Goal: Complete application form: Complete application form

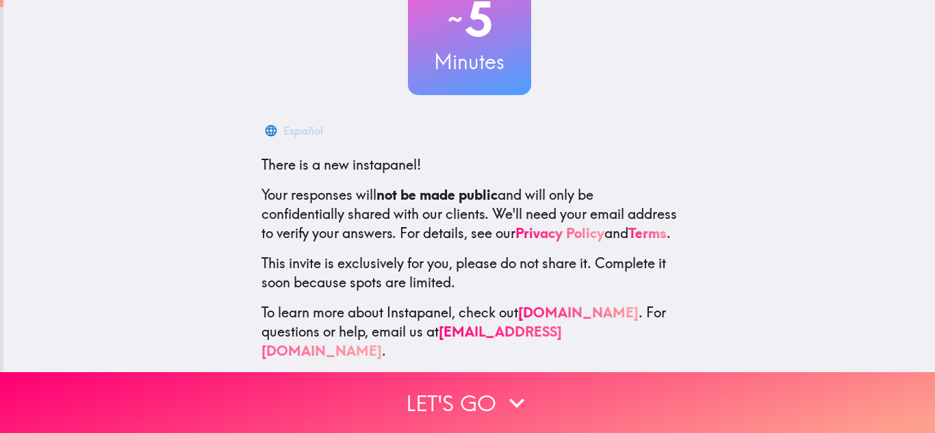
scroll to position [126, 0]
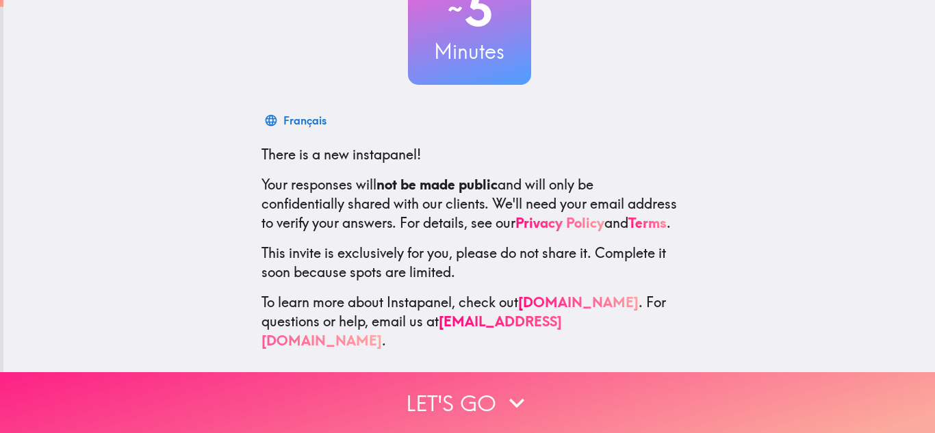
click at [460, 416] on button "Let's go" at bounding box center [467, 403] width 935 height 61
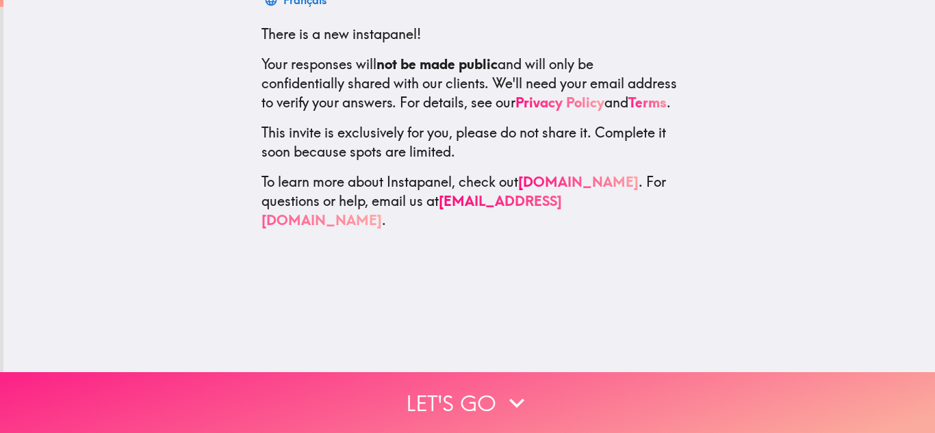
scroll to position [0, 0]
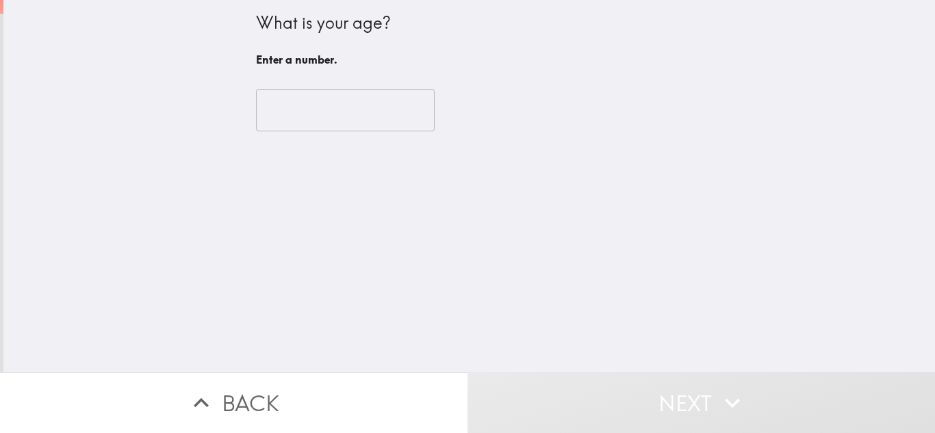
click at [309, 113] on input "number" at bounding box center [345, 110] width 179 height 42
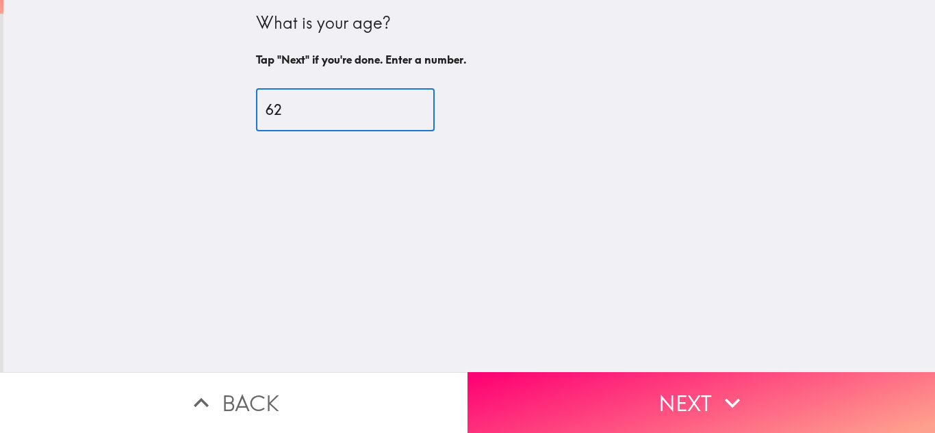
type input "62"
click at [759, 415] on button "Next" at bounding box center [702, 403] width 468 height 61
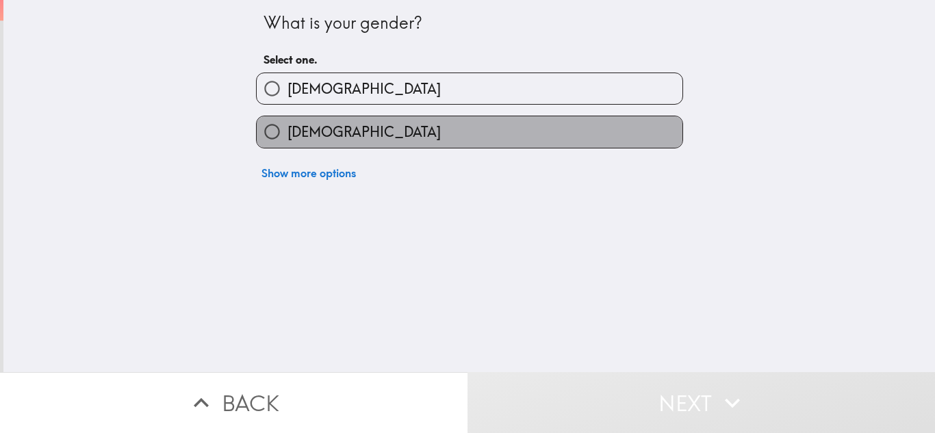
click at [321, 135] on span "[DEMOGRAPHIC_DATA]" at bounding box center [364, 132] width 153 height 19
click at [288, 135] on input "[DEMOGRAPHIC_DATA]" at bounding box center [272, 131] width 31 height 31
radio input "true"
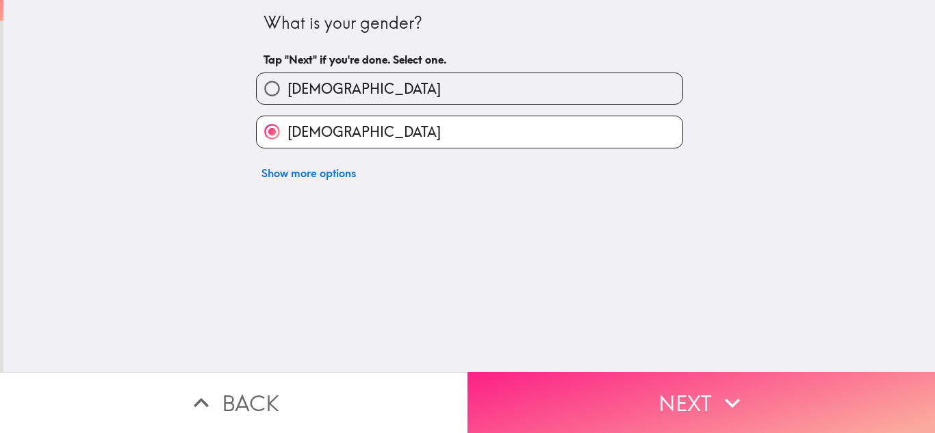
click at [750, 417] on button "Next" at bounding box center [702, 403] width 468 height 61
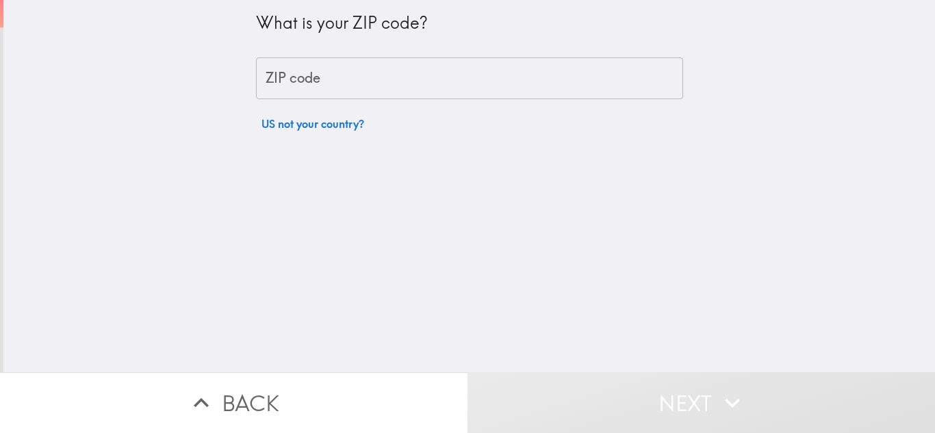
click at [296, 84] on input "ZIP code" at bounding box center [469, 79] width 427 height 42
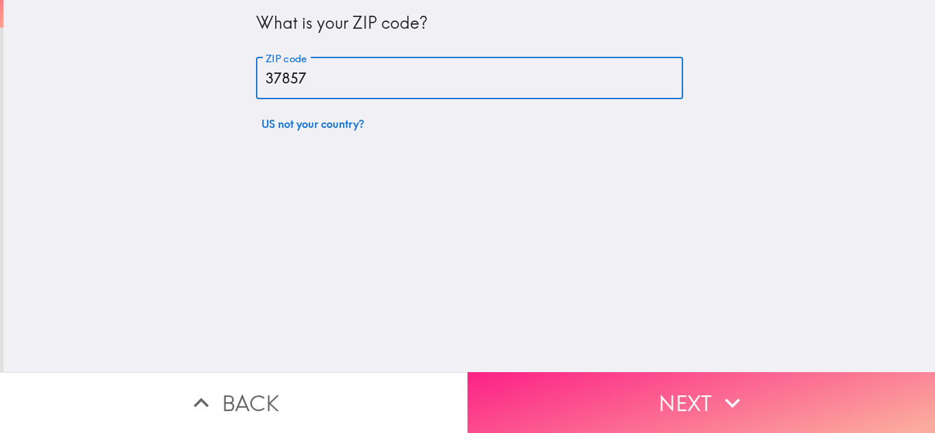
type input "37857"
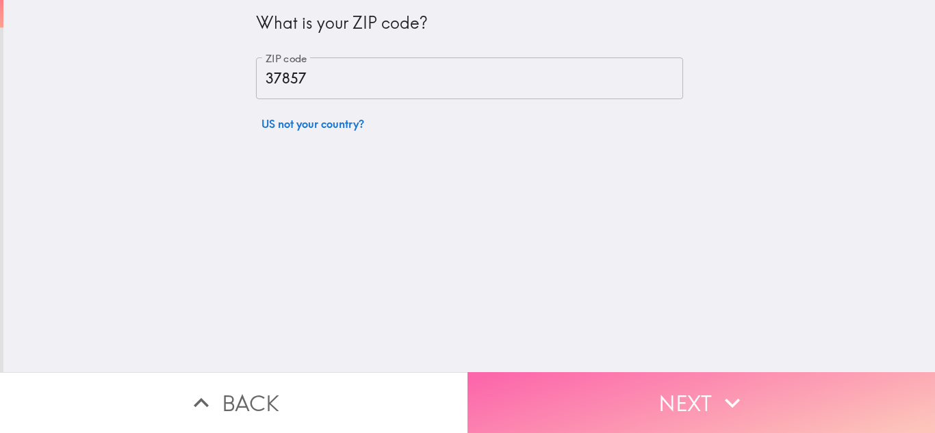
click at [698, 399] on button "Next" at bounding box center [702, 403] width 468 height 61
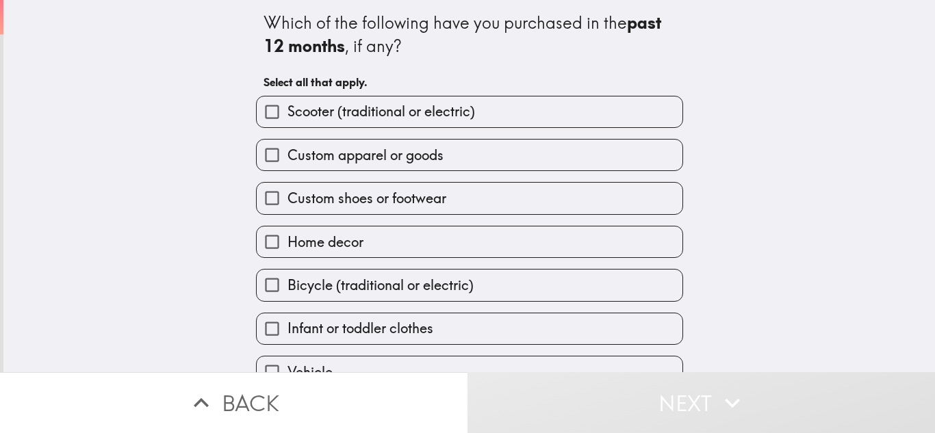
click at [395, 156] on span "Custom apparel or goods" at bounding box center [366, 155] width 156 height 19
click at [288, 156] on input "Custom apparel or goods" at bounding box center [272, 155] width 31 height 31
checkbox input "true"
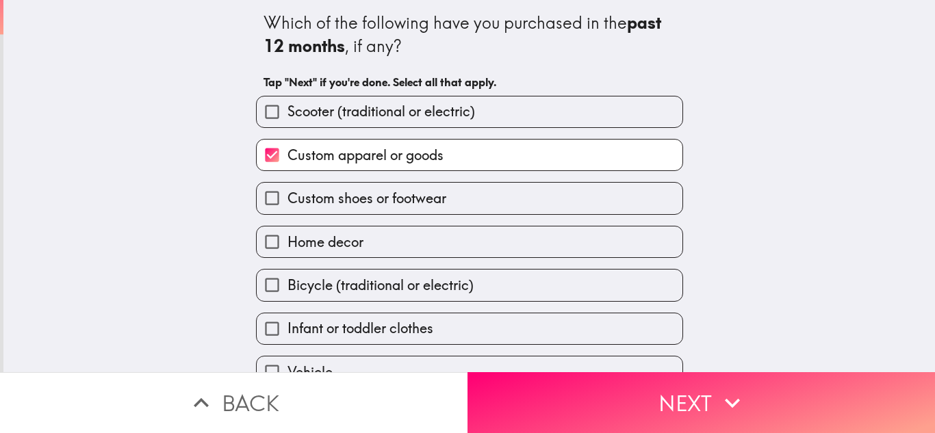
click at [362, 201] on span "Custom shoes or footwear" at bounding box center [367, 198] width 159 height 19
click at [288, 201] on input "Custom shoes or footwear" at bounding box center [272, 198] width 31 height 31
checkbox input "true"
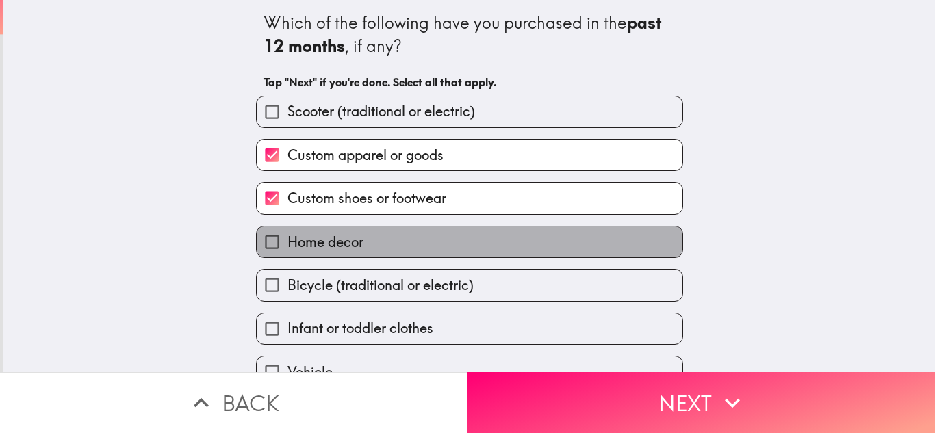
drag, startPoint x: 369, startPoint y: 255, endPoint x: 374, endPoint y: 249, distance: 7.3
click at [371, 253] on label "Home decor" at bounding box center [470, 242] width 426 height 31
click at [288, 253] on input "Home decor" at bounding box center [272, 242] width 31 height 31
checkbox input "true"
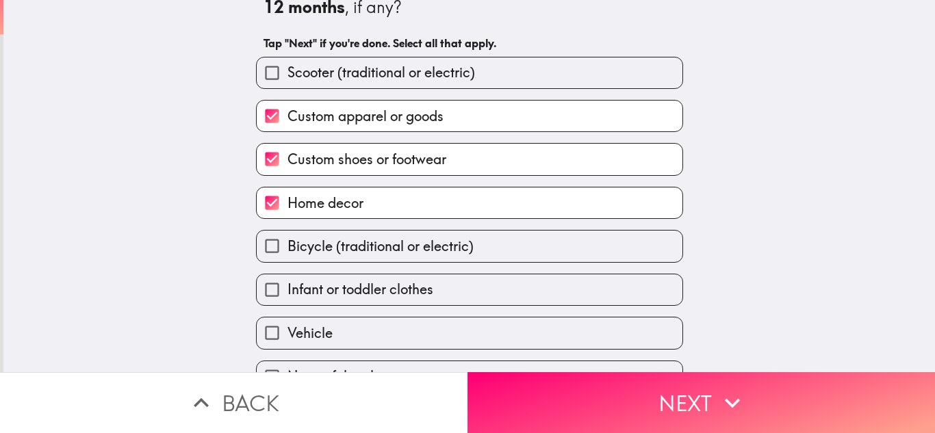
scroll to position [60, 0]
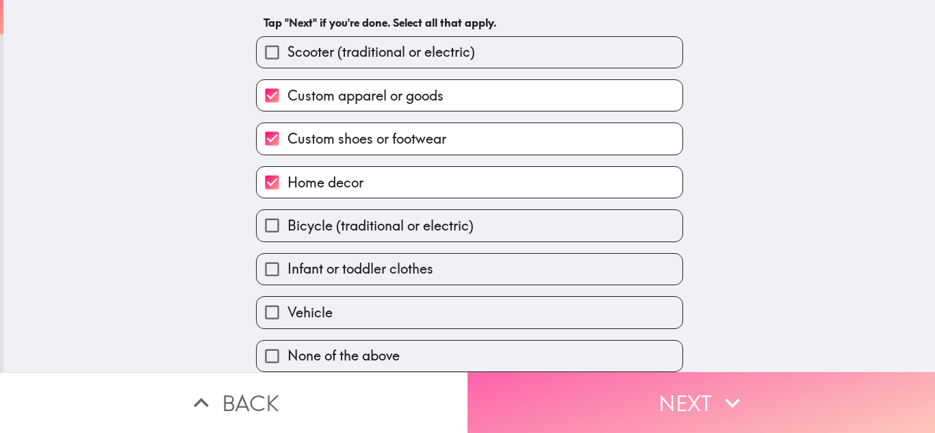
click at [665, 420] on button "Next" at bounding box center [702, 403] width 468 height 61
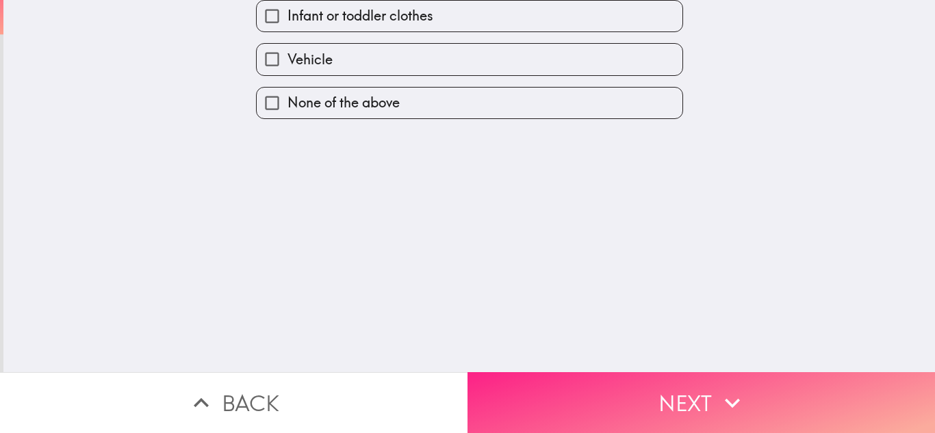
scroll to position [0, 0]
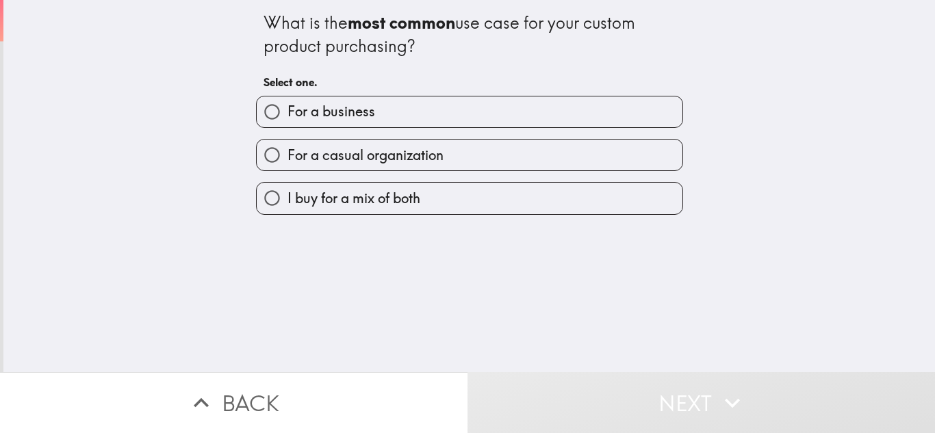
click at [343, 160] on span "For a casual organization" at bounding box center [366, 155] width 156 height 19
click at [288, 160] on input "For a casual organization" at bounding box center [272, 155] width 31 height 31
radio input "true"
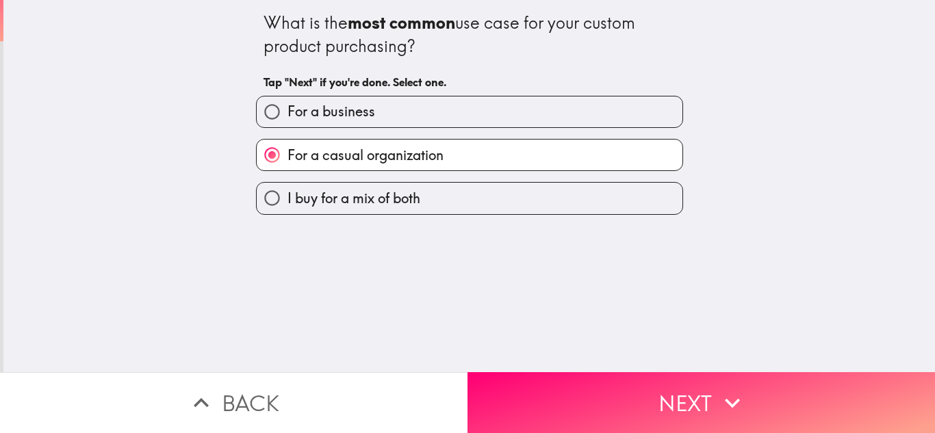
click at [716, 419] on button "Next" at bounding box center [702, 403] width 468 height 61
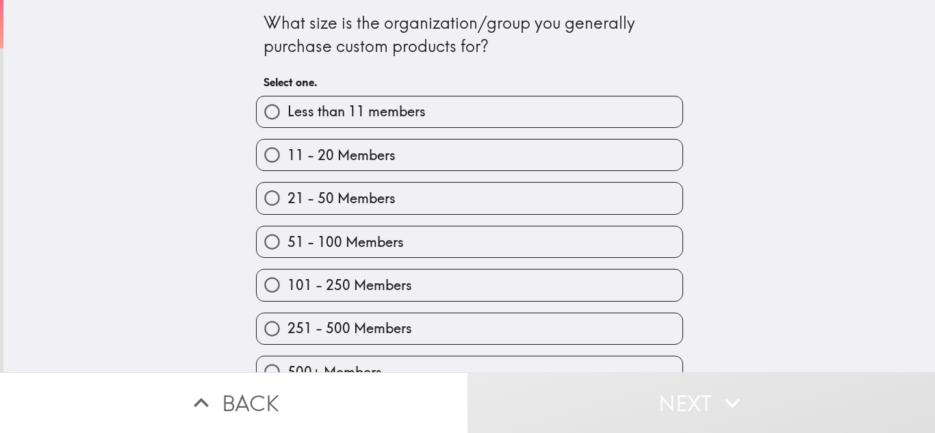
click at [382, 332] on span "251 - 500 Members" at bounding box center [350, 328] width 125 height 19
click at [288, 332] on input "251 - 500 Members" at bounding box center [272, 329] width 31 height 31
radio input "true"
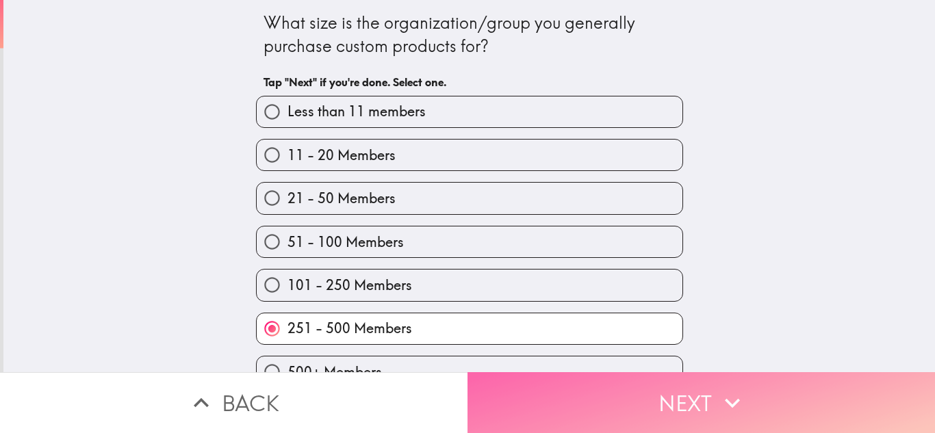
click at [792, 412] on button "Next" at bounding box center [702, 403] width 468 height 61
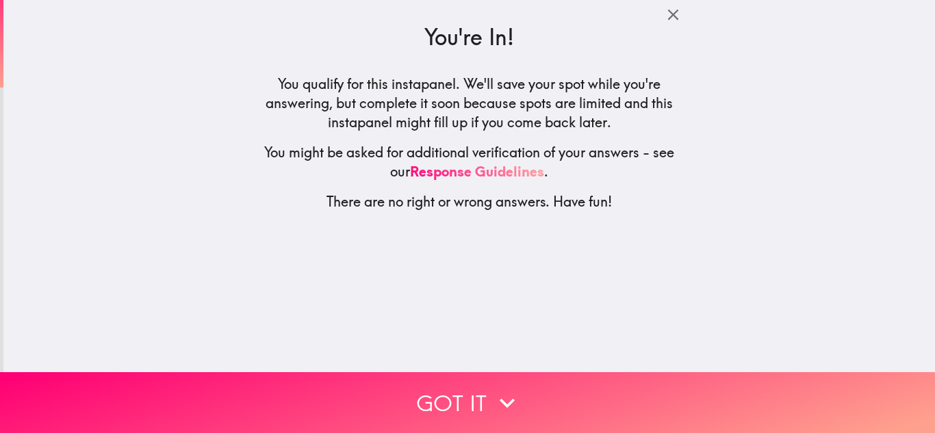
click at [456, 408] on button "Got it" at bounding box center [467, 403] width 935 height 61
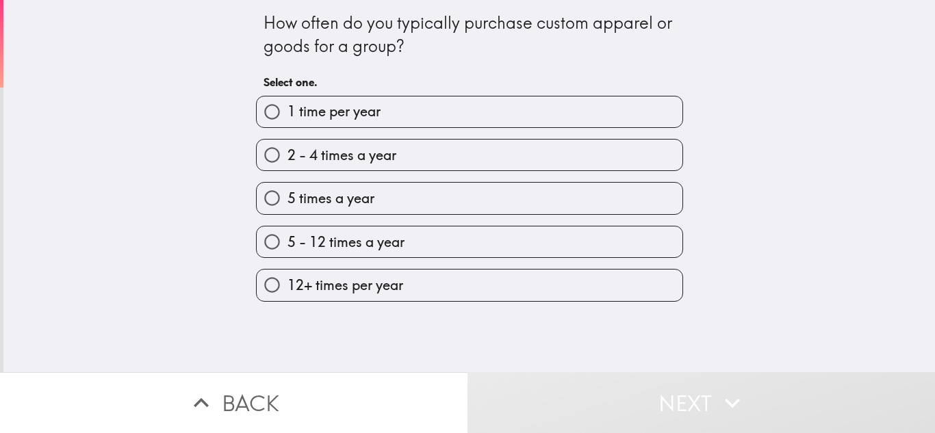
click at [357, 167] on label "2 - 4 times a year" at bounding box center [470, 155] width 426 height 31
click at [288, 167] on input "2 - 4 times a year" at bounding box center [272, 155] width 31 height 31
radio input "true"
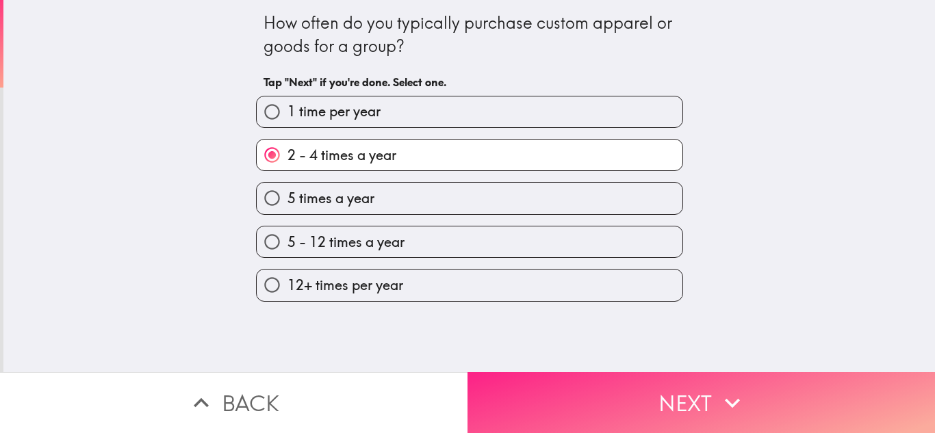
click at [620, 406] on button "Next" at bounding box center [702, 403] width 468 height 61
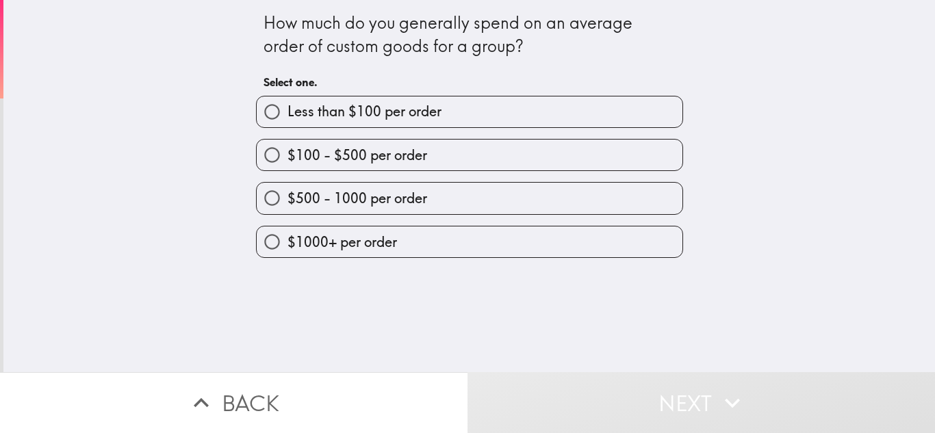
click at [302, 201] on span "$500 - 1000 per order" at bounding box center [358, 198] width 140 height 19
click at [288, 201] on input "$500 - 1000 per order" at bounding box center [272, 198] width 31 height 31
radio input "true"
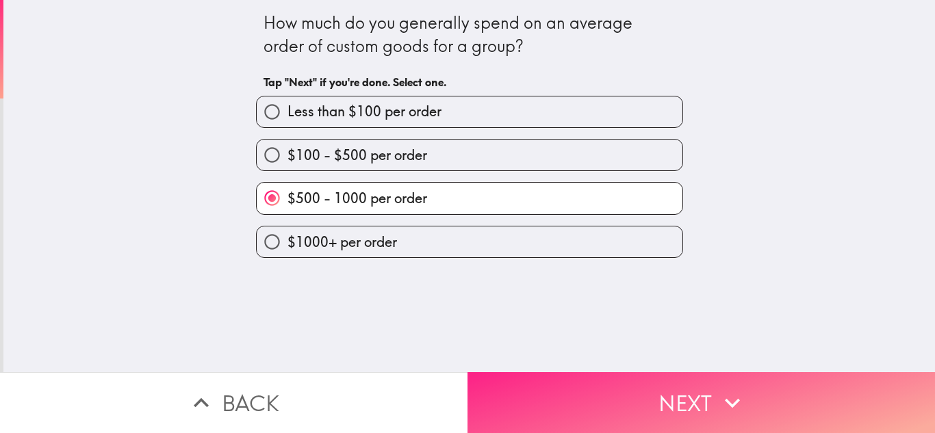
click at [681, 417] on button "Next" at bounding box center [702, 403] width 468 height 61
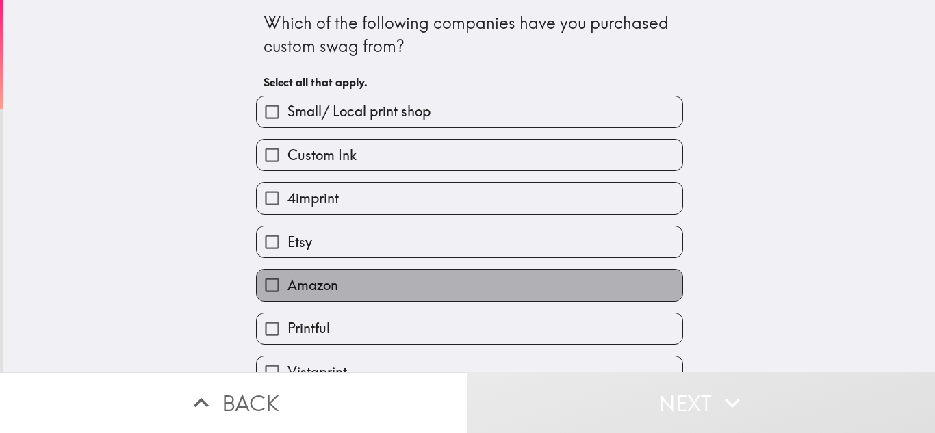
click at [332, 284] on span "Amazon" at bounding box center [313, 285] width 51 height 19
click at [288, 284] on input "Amazon" at bounding box center [272, 285] width 31 height 31
checkbox input "true"
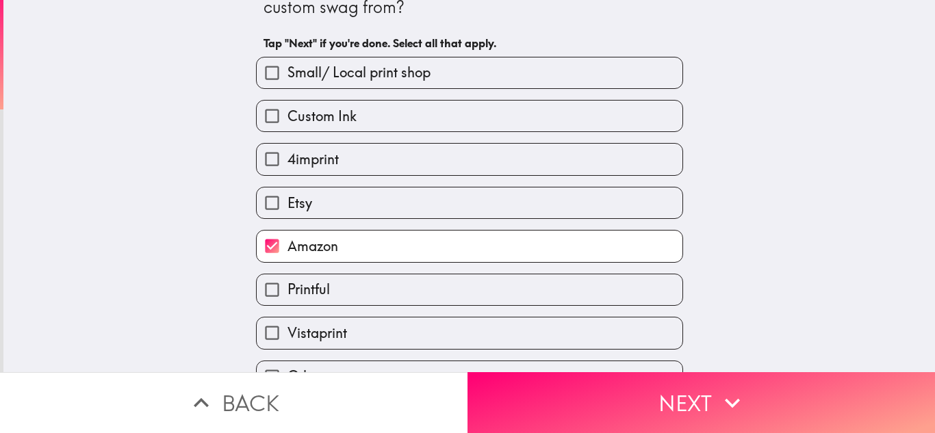
scroll to position [60, 0]
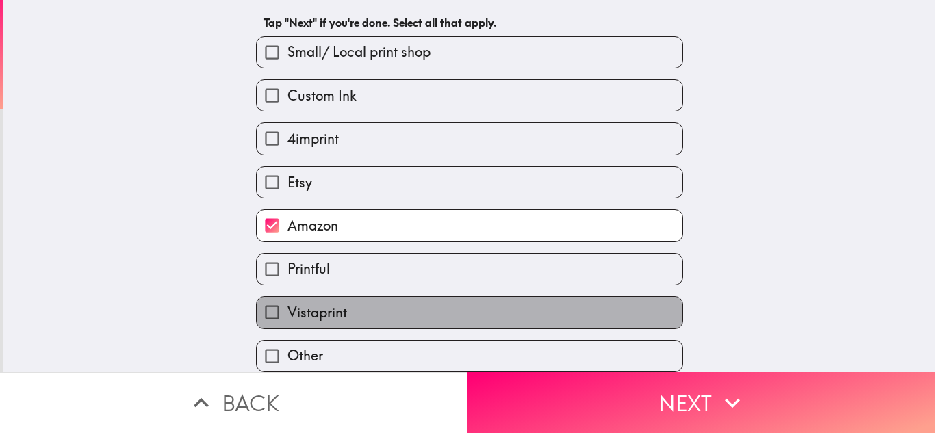
click at [379, 312] on label "Vistaprint" at bounding box center [470, 312] width 426 height 31
click at [288, 312] on input "Vistaprint" at bounding box center [272, 312] width 31 height 31
checkbox input "true"
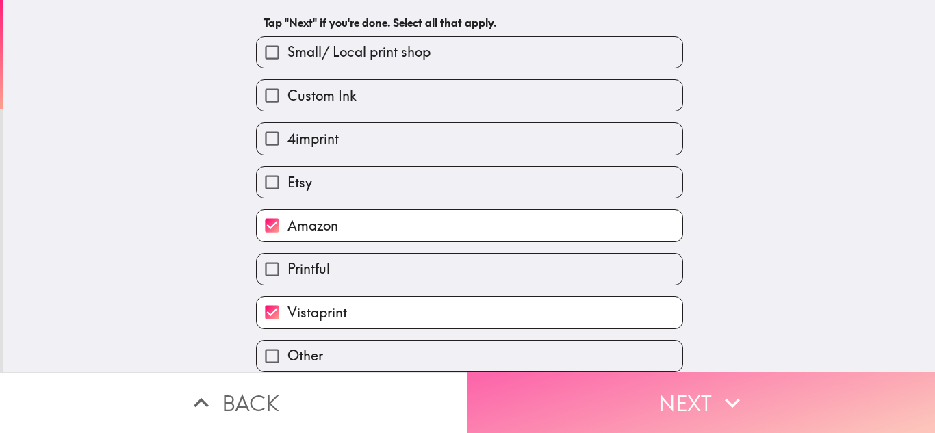
click at [564, 410] on button "Next" at bounding box center [702, 403] width 468 height 61
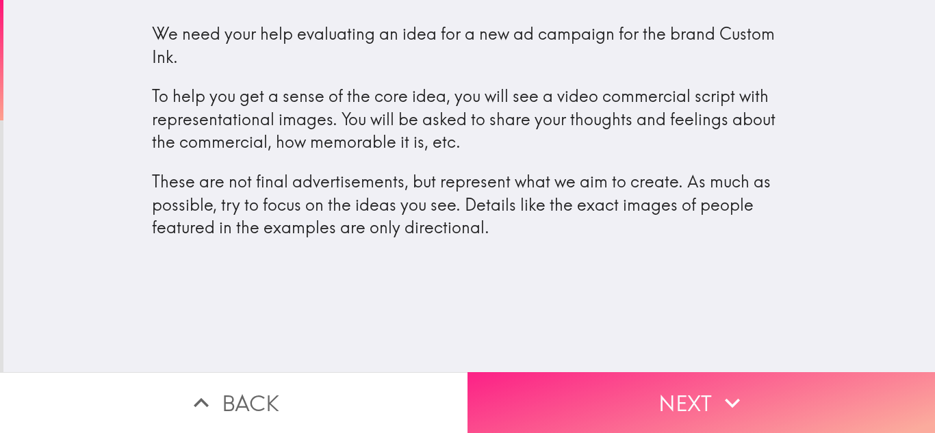
click at [634, 385] on button "Next" at bounding box center [702, 403] width 468 height 61
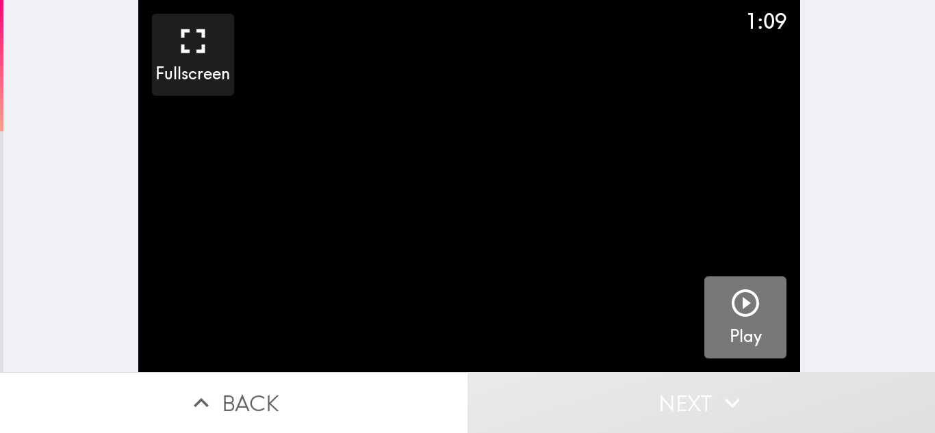
click at [748, 305] on icon "button" at bounding box center [745, 303] width 27 height 27
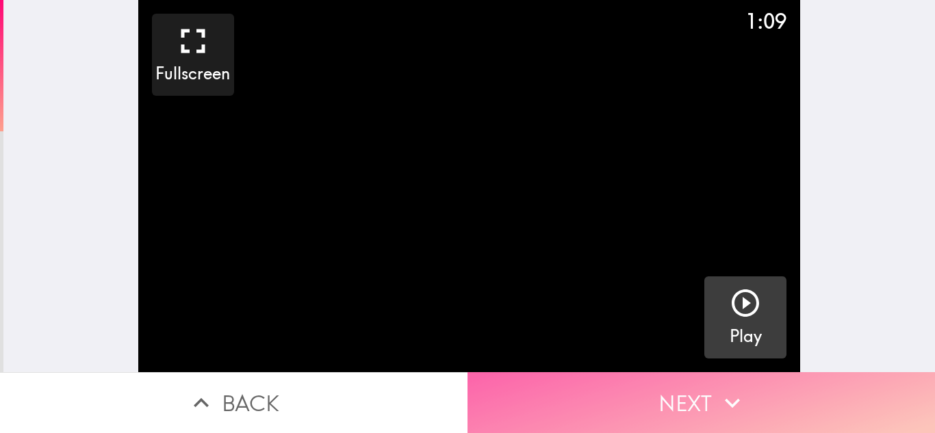
click at [677, 394] on button "Next" at bounding box center [702, 403] width 468 height 61
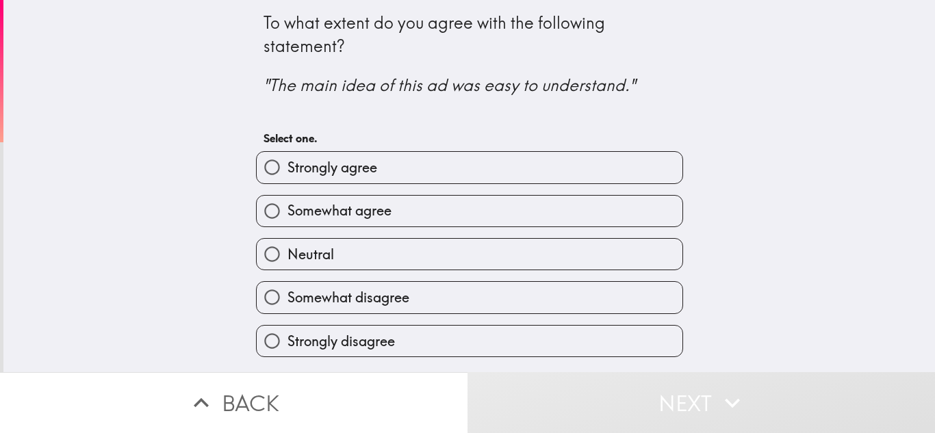
click at [440, 167] on label "Strongly agree" at bounding box center [470, 167] width 426 height 31
click at [288, 167] on input "Strongly agree" at bounding box center [272, 167] width 31 height 31
radio input "true"
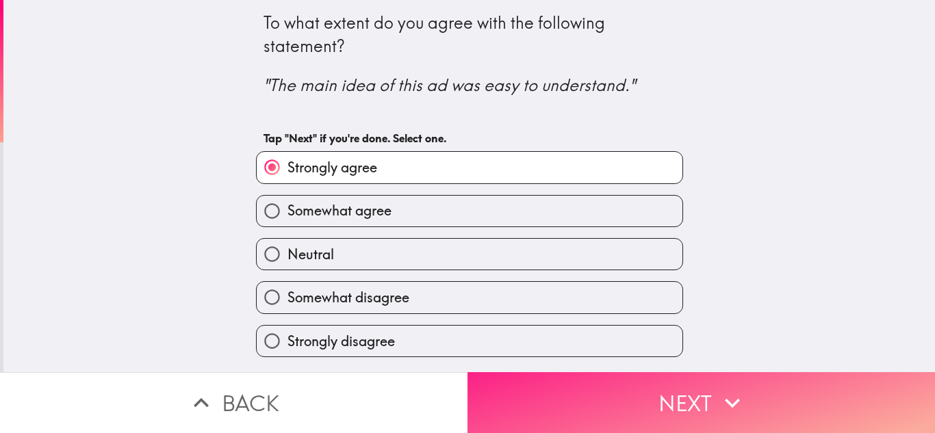
click at [633, 411] on button "Next" at bounding box center [702, 403] width 468 height 61
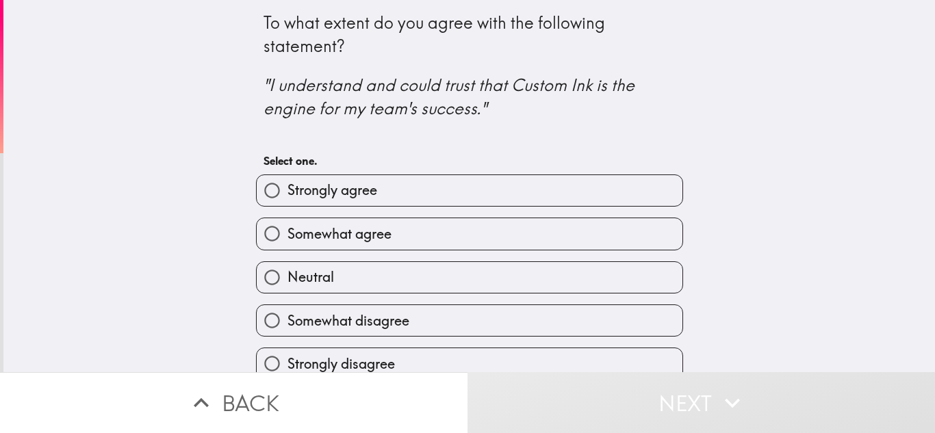
click at [533, 194] on label "Strongly agree" at bounding box center [470, 190] width 426 height 31
click at [288, 194] on input "Strongly agree" at bounding box center [272, 190] width 31 height 31
radio input "true"
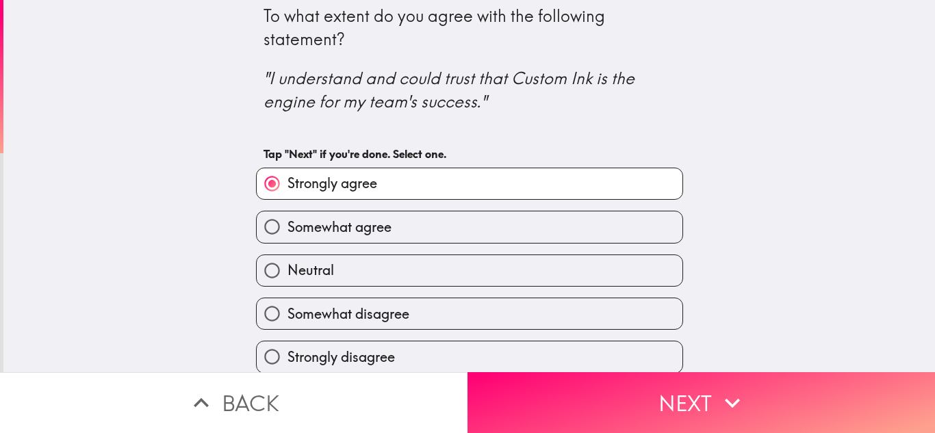
scroll to position [8, 0]
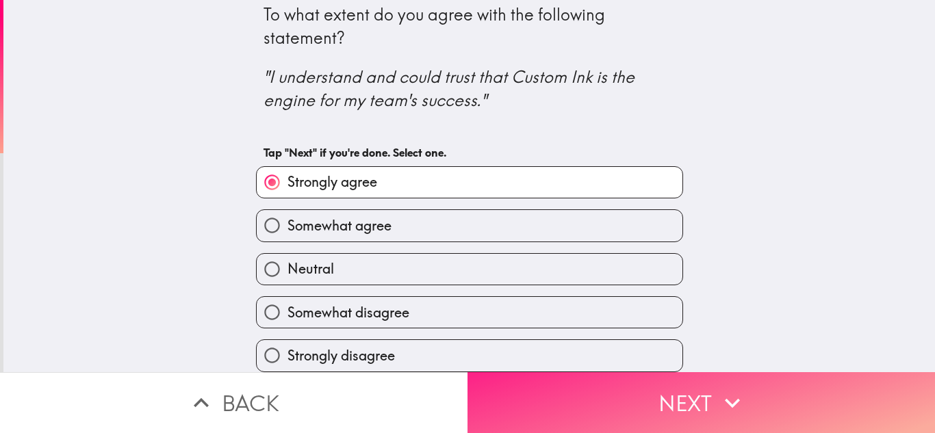
click at [662, 407] on button "Next" at bounding box center [702, 403] width 468 height 61
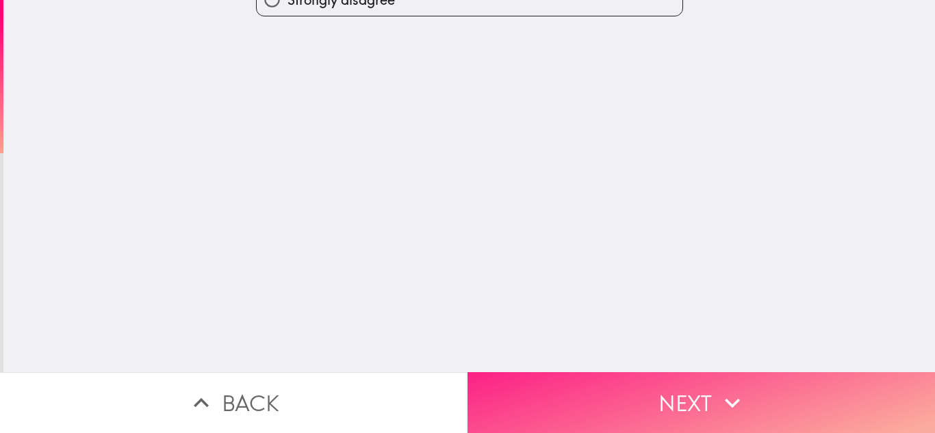
scroll to position [0, 0]
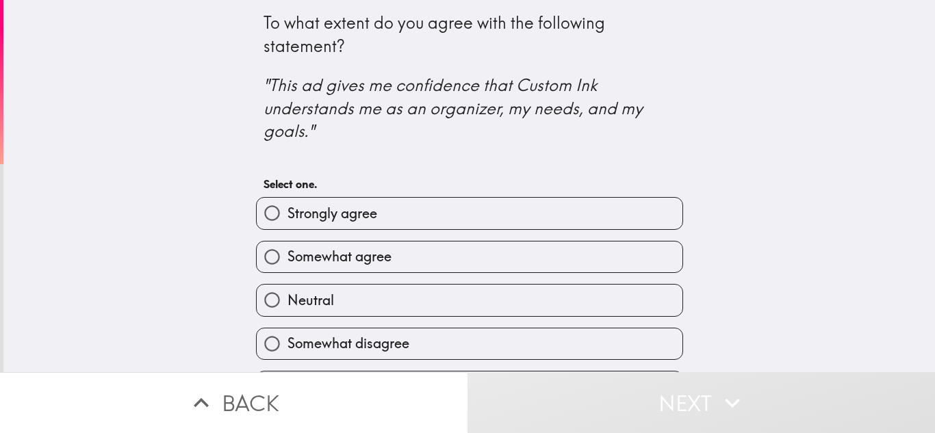
click at [440, 263] on label "Somewhat agree" at bounding box center [470, 257] width 426 height 31
click at [288, 263] on input "Somewhat agree" at bounding box center [272, 257] width 31 height 31
radio input "true"
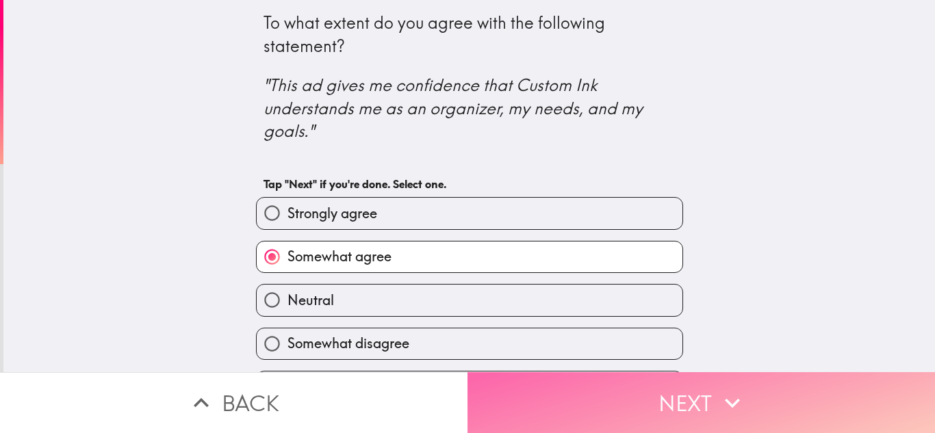
click at [594, 403] on button "Next" at bounding box center [702, 403] width 468 height 61
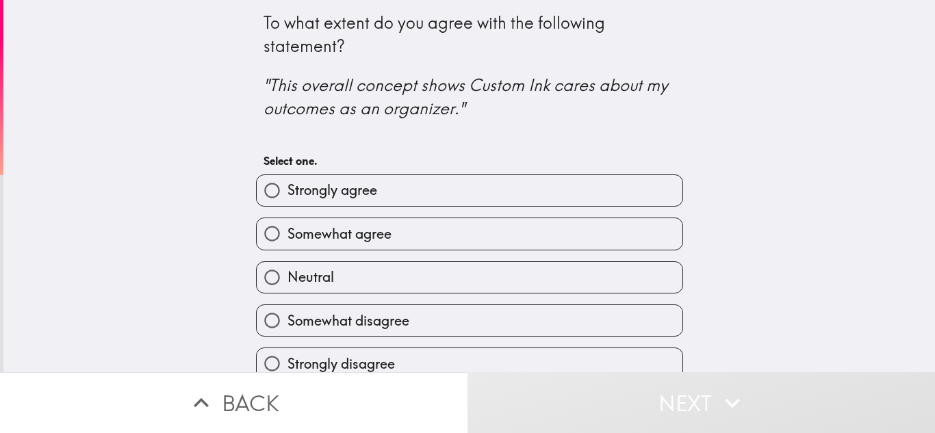
click at [418, 185] on label "Strongly agree" at bounding box center [470, 190] width 426 height 31
click at [288, 185] on input "Strongly agree" at bounding box center [272, 190] width 31 height 31
radio input "true"
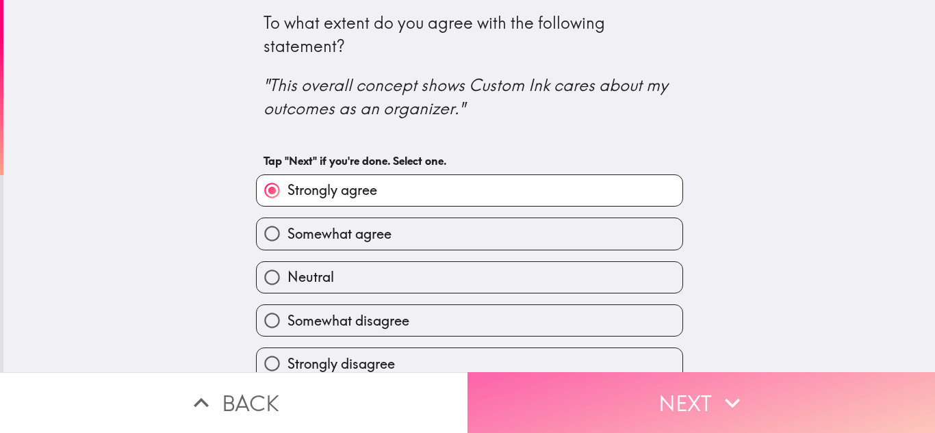
click at [681, 409] on button "Next" at bounding box center [702, 403] width 468 height 61
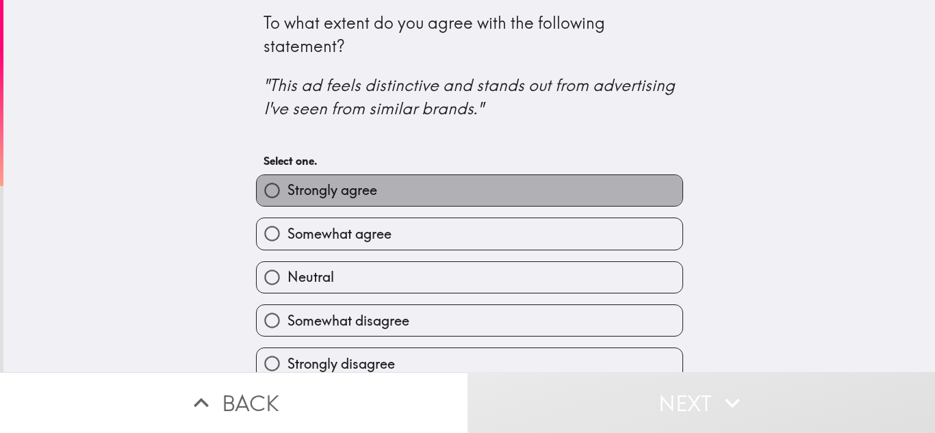
click at [438, 192] on label "Strongly agree" at bounding box center [470, 190] width 426 height 31
click at [288, 192] on input "Strongly agree" at bounding box center [272, 190] width 31 height 31
radio input "true"
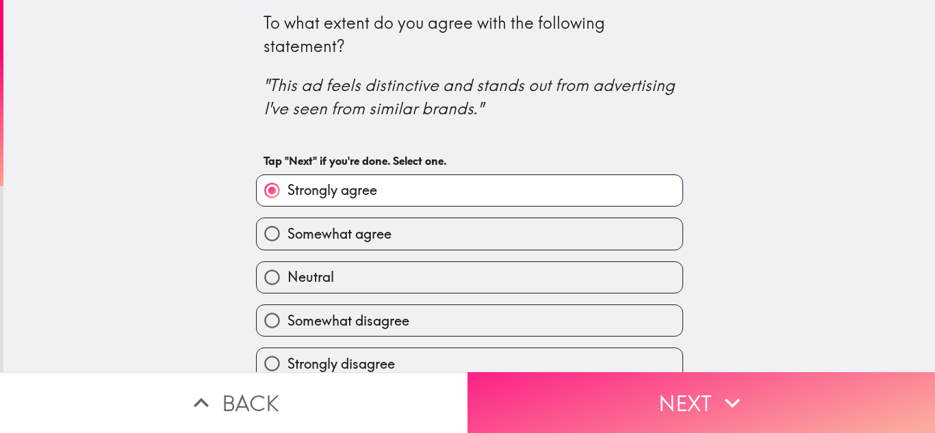
click at [655, 401] on button "Next" at bounding box center [702, 403] width 468 height 61
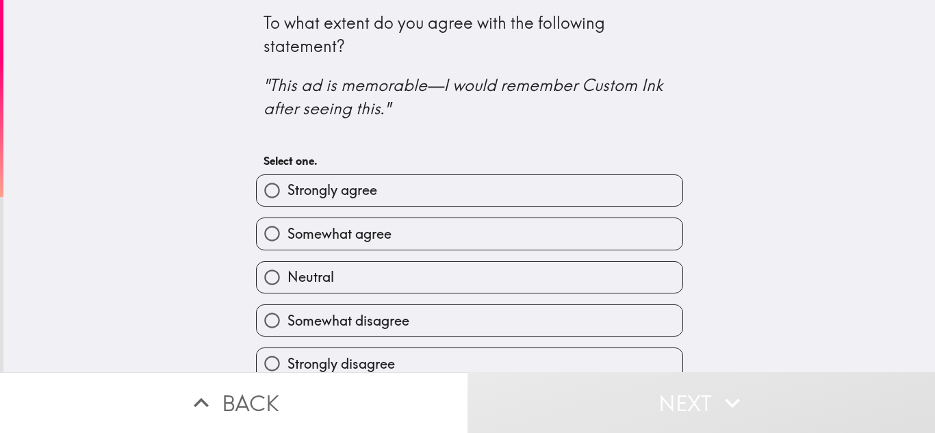
click at [390, 188] on label "Strongly agree" at bounding box center [470, 190] width 426 height 31
click at [288, 188] on input "Strongly agree" at bounding box center [272, 190] width 31 height 31
radio input "true"
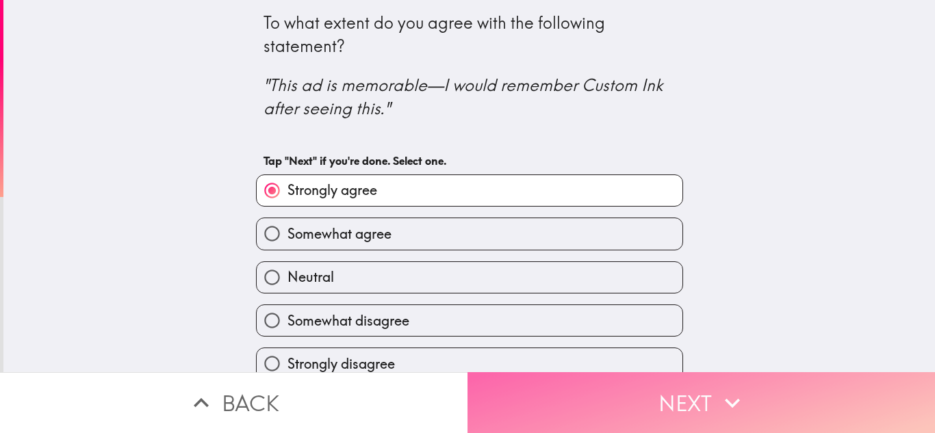
click at [696, 417] on button "Next" at bounding box center [702, 403] width 468 height 61
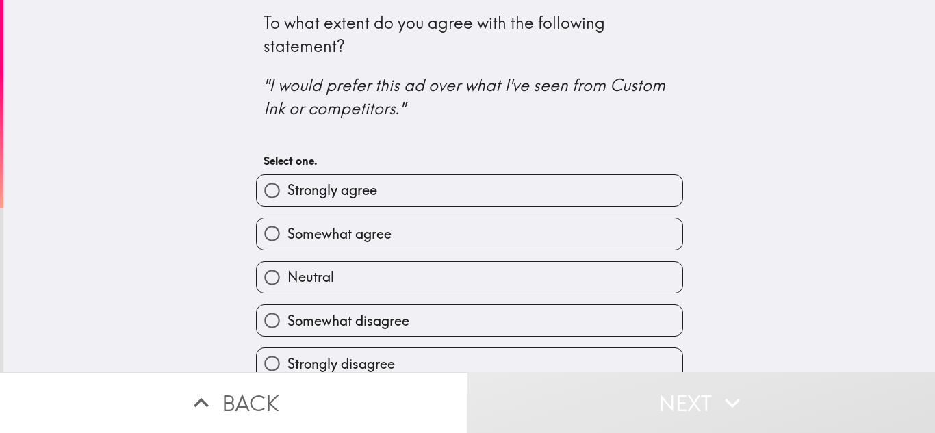
click at [505, 194] on label "Strongly agree" at bounding box center [470, 190] width 426 height 31
click at [288, 194] on input "Strongly agree" at bounding box center [272, 190] width 31 height 31
radio input "true"
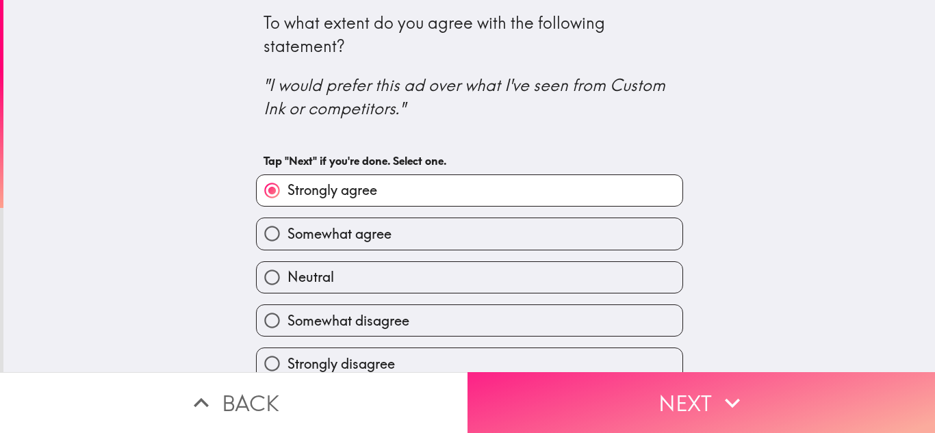
click at [661, 396] on button "Next" at bounding box center [702, 403] width 468 height 61
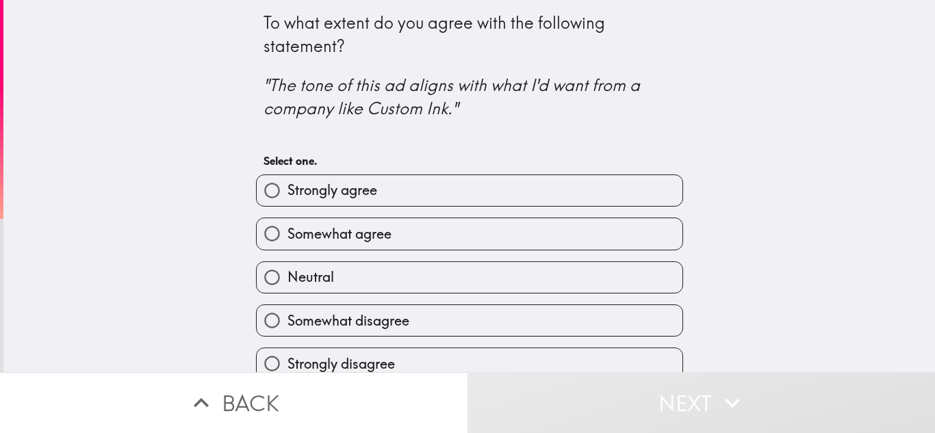
click at [425, 186] on label "Strongly agree" at bounding box center [470, 190] width 426 height 31
click at [288, 186] on input "Strongly agree" at bounding box center [272, 190] width 31 height 31
radio input "true"
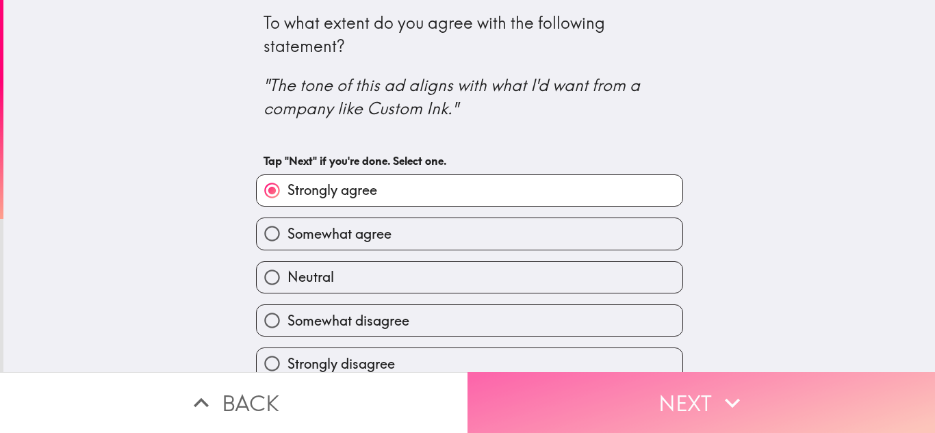
click at [649, 412] on button "Next" at bounding box center [702, 403] width 468 height 61
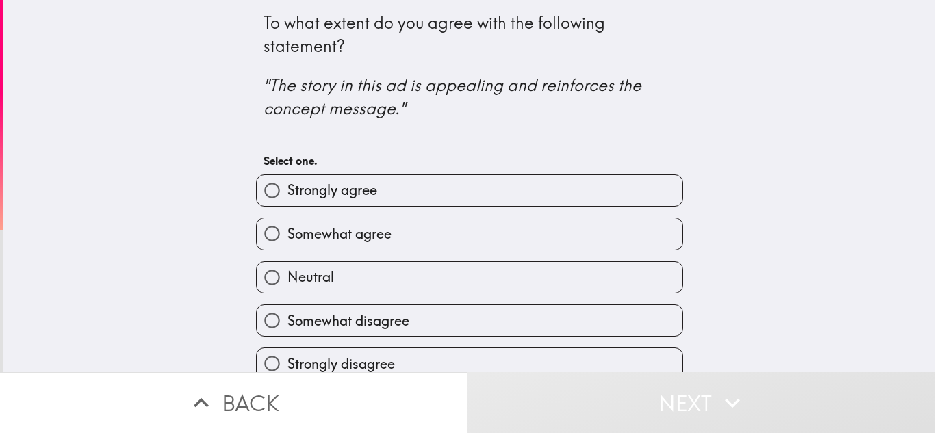
click at [422, 189] on label "Strongly agree" at bounding box center [470, 190] width 426 height 31
click at [288, 189] on input "Strongly agree" at bounding box center [272, 190] width 31 height 31
radio input "true"
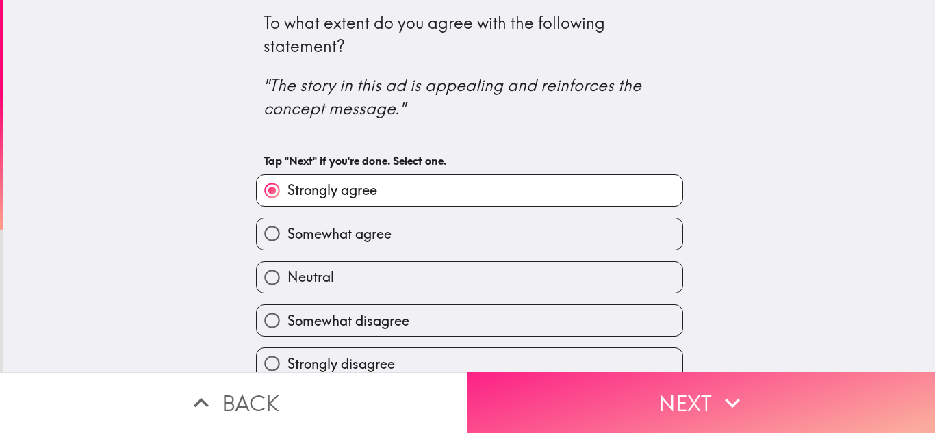
click at [625, 399] on button "Next" at bounding box center [702, 403] width 468 height 61
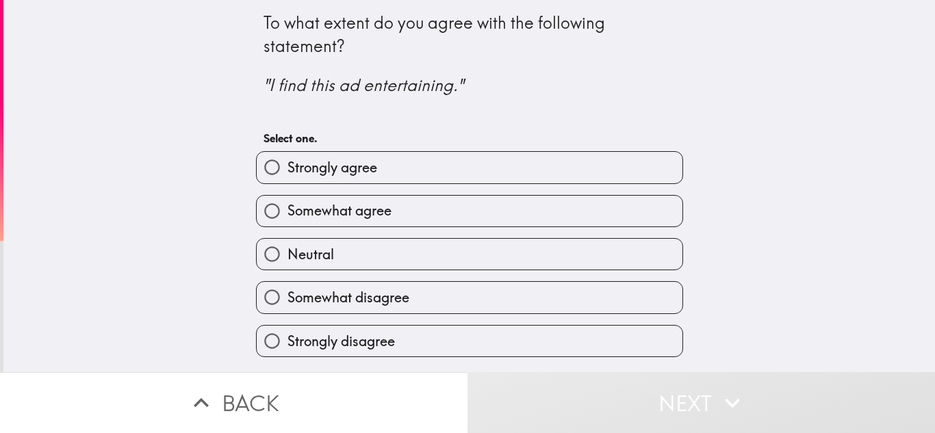
click at [457, 173] on label "Strongly agree" at bounding box center [470, 167] width 426 height 31
click at [288, 173] on input "Strongly agree" at bounding box center [272, 167] width 31 height 31
radio input "true"
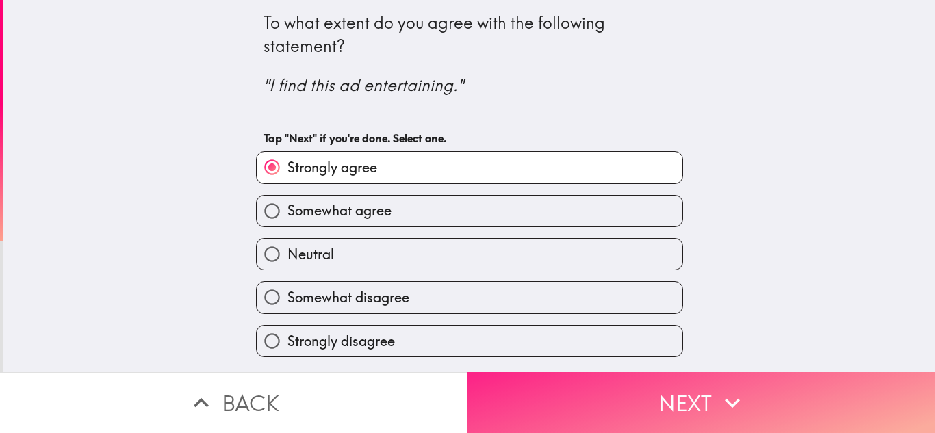
click at [701, 399] on button "Next" at bounding box center [702, 403] width 468 height 61
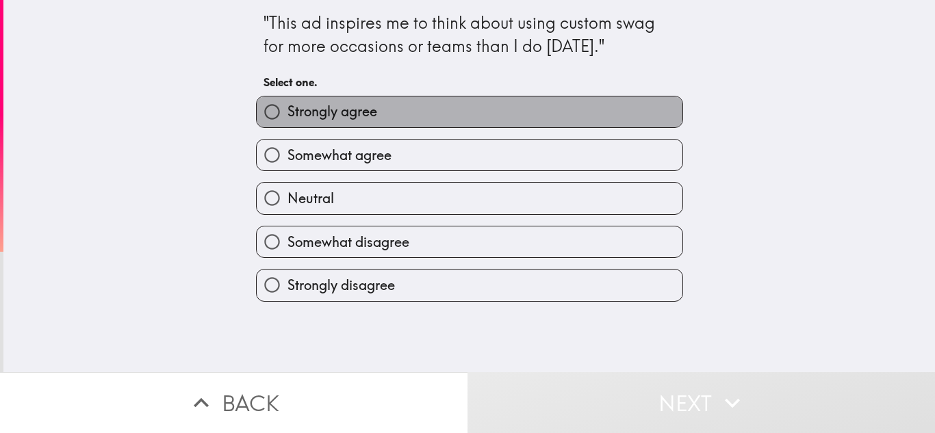
click at [421, 102] on label "Strongly agree" at bounding box center [470, 112] width 426 height 31
click at [288, 102] on input "Strongly agree" at bounding box center [272, 112] width 31 height 31
radio input "true"
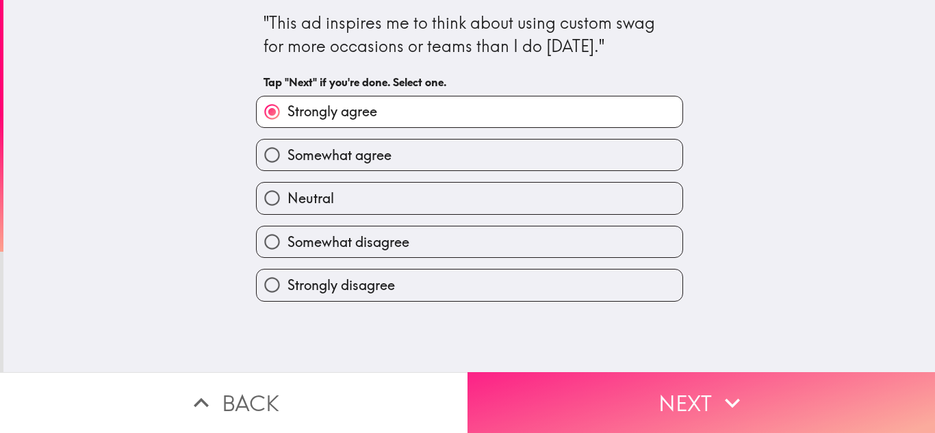
click at [627, 399] on button "Next" at bounding box center [702, 403] width 468 height 61
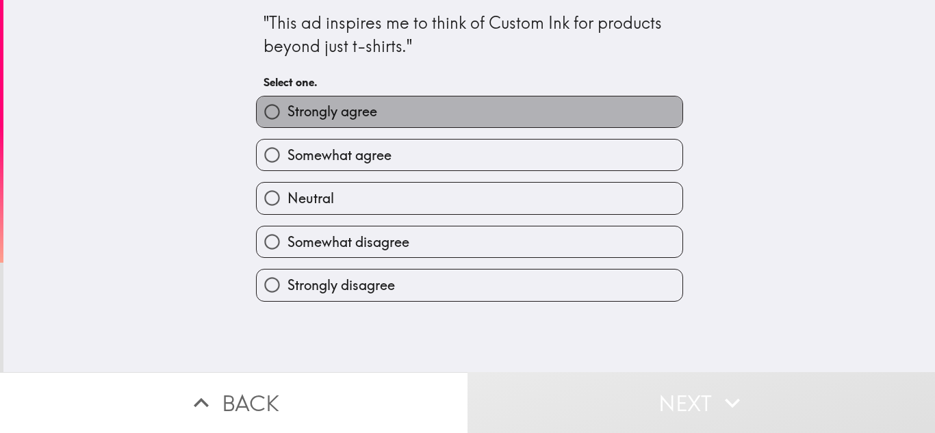
click at [408, 108] on label "Strongly agree" at bounding box center [470, 112] width 426 height 31
click at [288, 108] on input "Strongly agree" at bounding box center [272, 112] width 31 height 31
radio input "true"
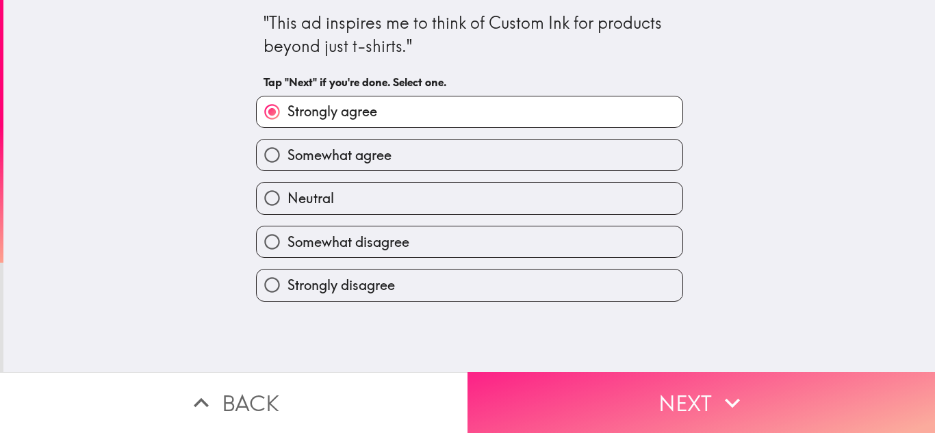
click at [642, 406] on button "Next" at bounding box center [702, 403] width 468 height 61
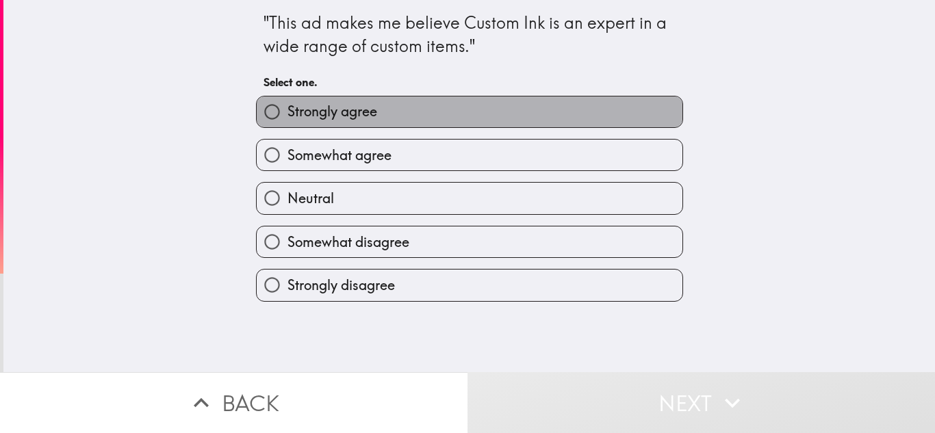
click at [326, 105] on span "Strongly agree" at bounding box center [333, 111] width 90 height 19
click at [288, 105] on input "Strongly agree" at bounding box center [272, 112] width 31 height 31
radio input "true"
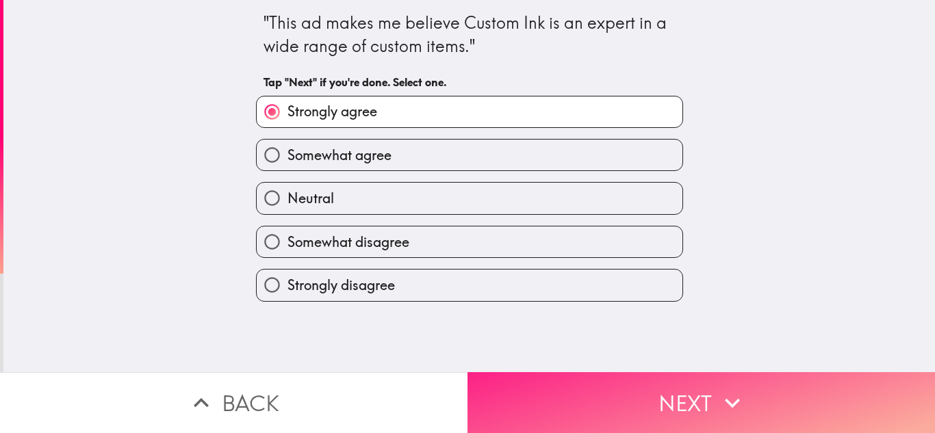
click at [672, 413] on button "Next" at bounding box center [702, 403] width 468 height 61
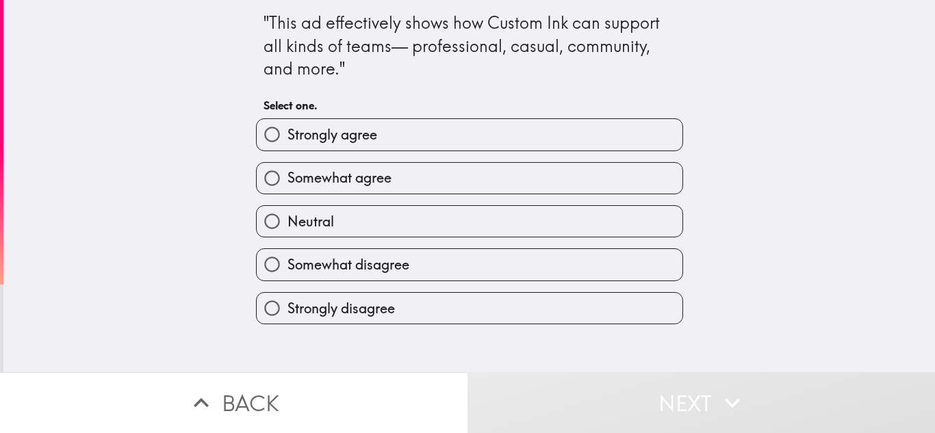
click at [436, 129] on label "Strongly agree" at bounding box center [470, 134] width 426 height 31
click at [288, 129] on input "Strongly agree" at bounding box center [272, 134] width 31 height 31
radio input "true"
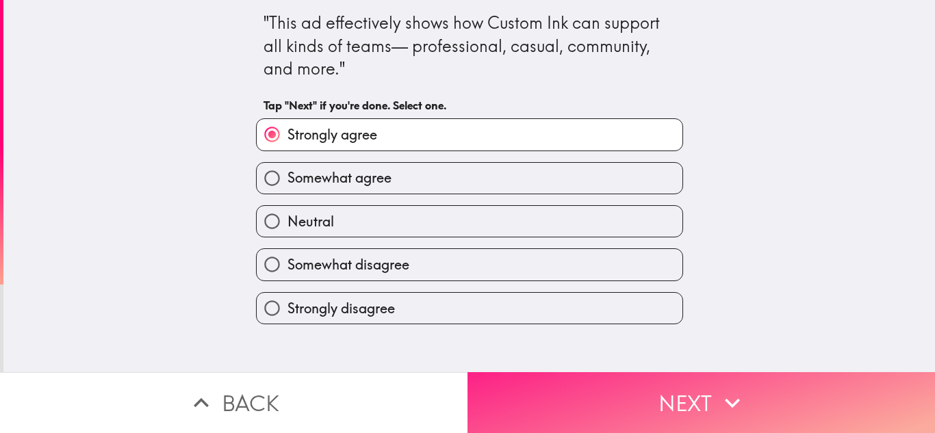
click at [686, 386] on button "Next" at bounding box center [702, 403] width 468 height 61
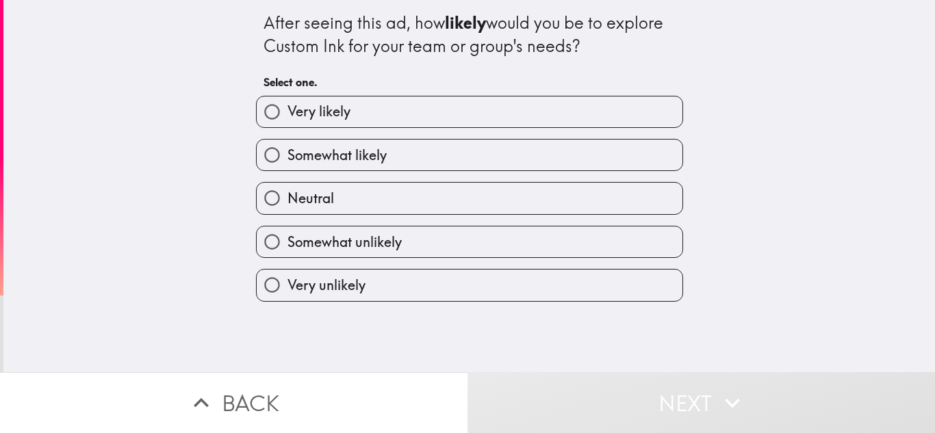
click at [406, 120] on label "Very likely" at bounding box center [470, 112] width 426 height 31
click at [288, 120] on input "Very likely" at bounding box center [272, 112] width 31 height 31
radio input "true"
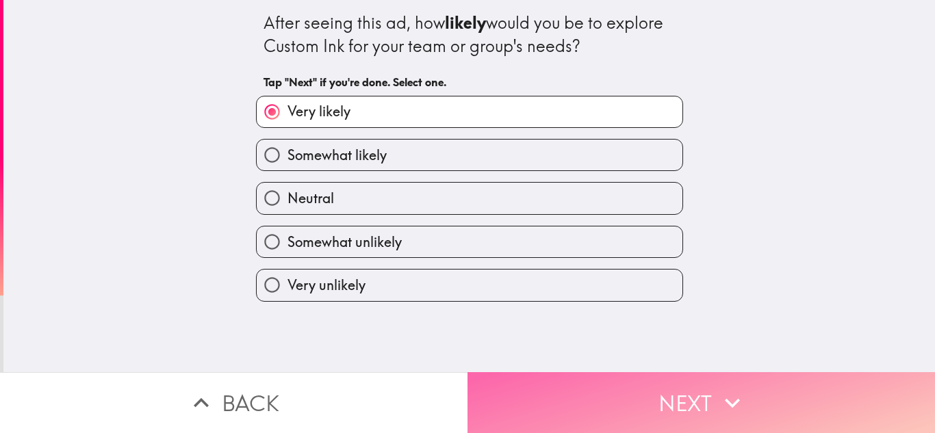
click at [666, 407] on button "Next" at bounding box center [702, 403] width 468 height 61
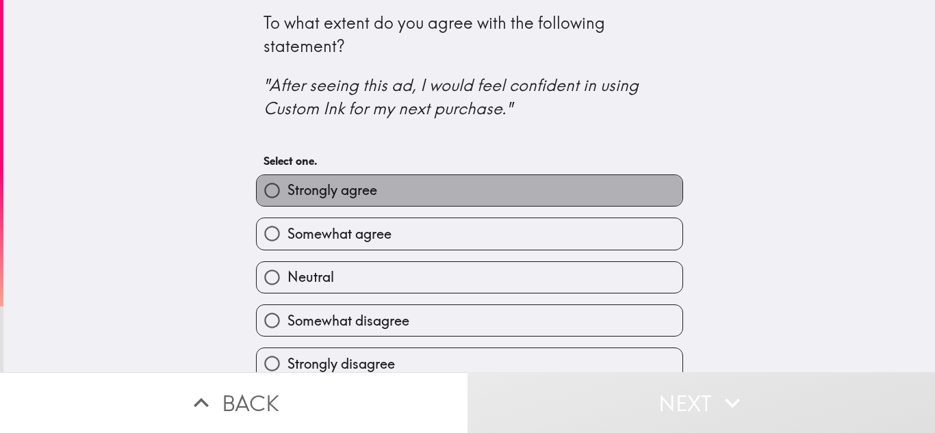
click at [408, 192] on label "Strongly agree" at bounding box center [470, 190] width 426 height 31
click at [288, 192] on input "Strongly agree" at bounding box center [272, 190] width 31 height 31
radio input "true"
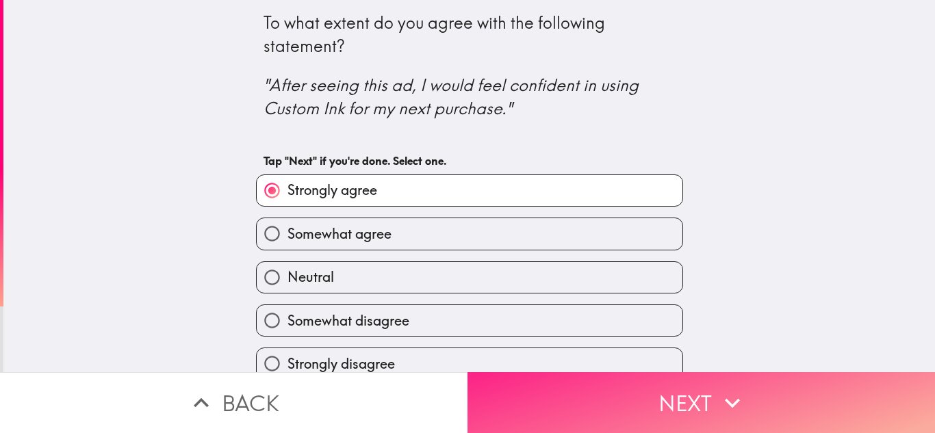
click at [694, 406] on button "Next" at bounding box center [702, 403] width 468 height 61
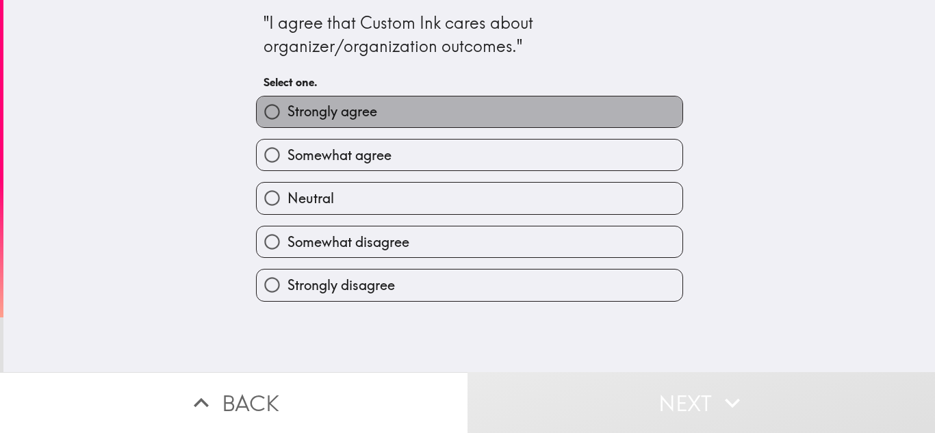
click at [396, 112] on label "Strongly agree" at bounding box center [470, 112] width 426 height 31
click at [288, 112] on input "Strongly agree" at bounding box center [272, 112] width 31 height 31
radio input "true"
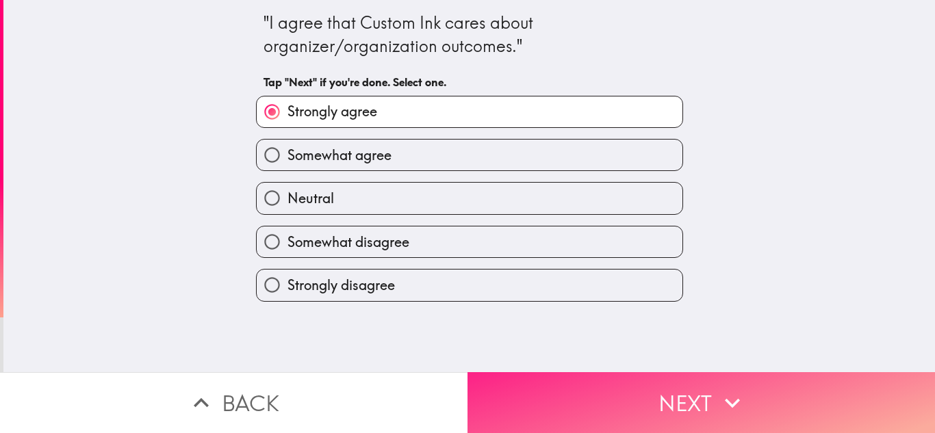
click at [670, 400] on button "Next" at bounding box center [702, 403] width 468 height 61
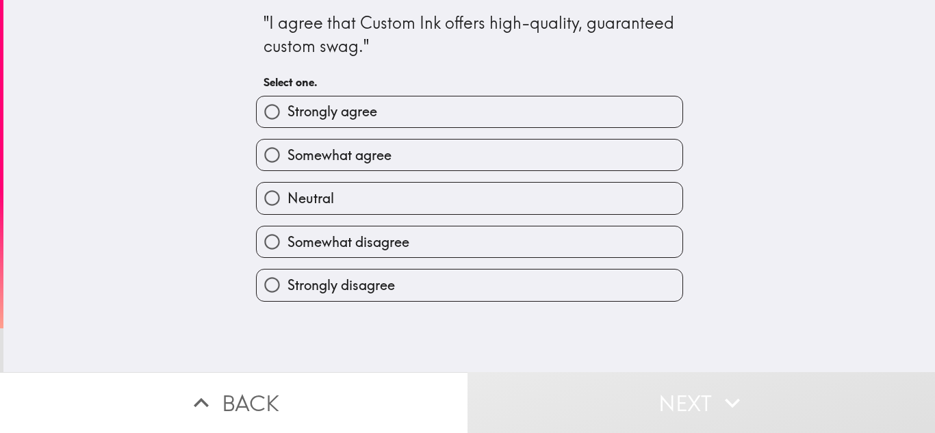
click at [405, 106] on label "Strongly agree" at bounding box center [470, 112] width 426 height 31
click at [288, 106] on input "Strongly agree" at bounding box center [272, 112] width 31 height 31
radio input "true"
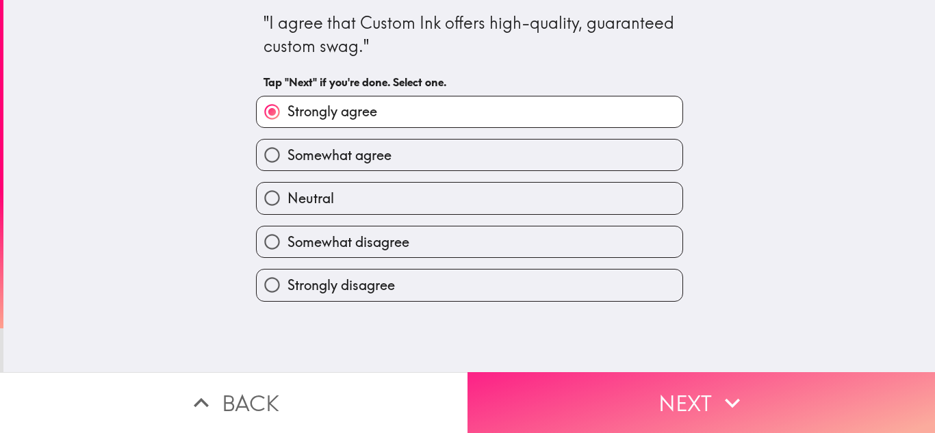
click at [639, 396] on button "Next" at bounding box center [702, 403] width 468 height 61
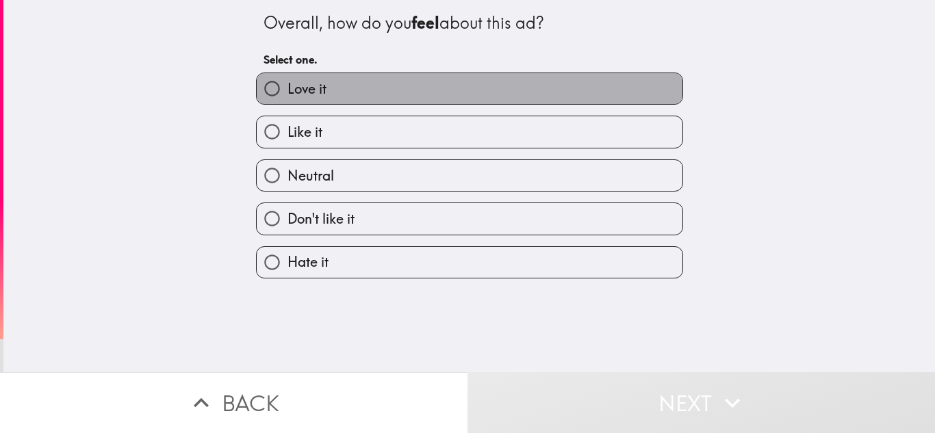
click at [413, 96] on label "Love it" at bounding box center [470, 88] width 426 height 31
click at [288, 96] on input "Love it" at bounding box center [272, 88] width 31 height 31
radio input "true"
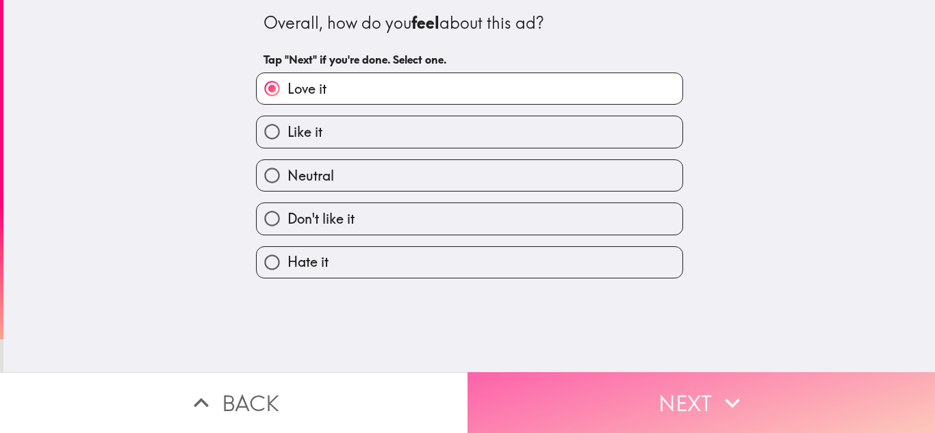
click at [677, 398] on button "Next" at bounding box center [702, 403] width 468 height 61
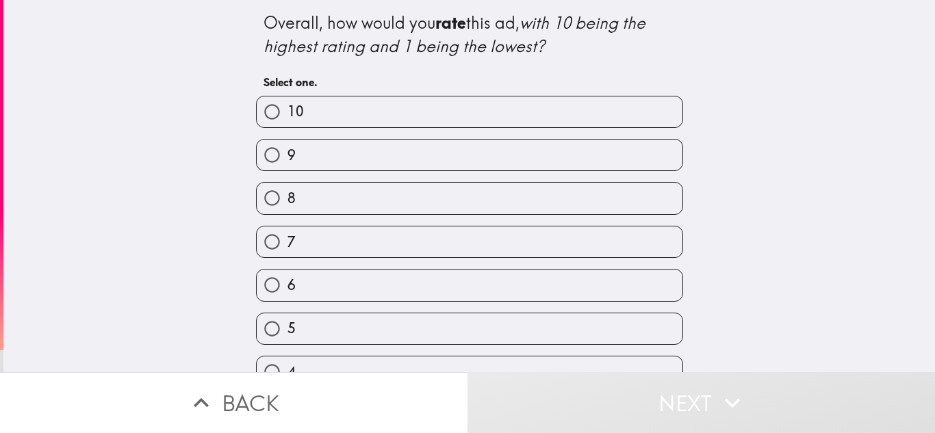
click at [396, 117] on label "10" at bounding box center [470, 112] width 426 height 31
click at [288, 117] on input "10" at bounding box center [272, 112] width 31 height 31
radio input "true"
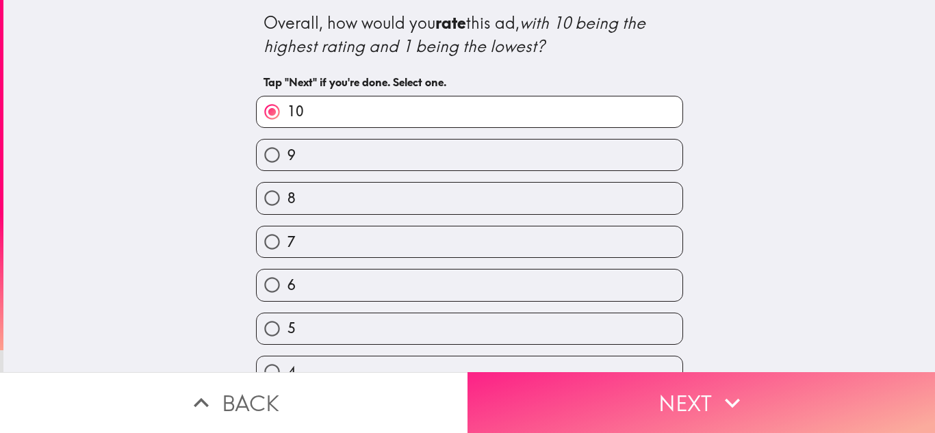
click at [641, 401] on button "Next" at bounding box center [702, 403] width 468 height 61
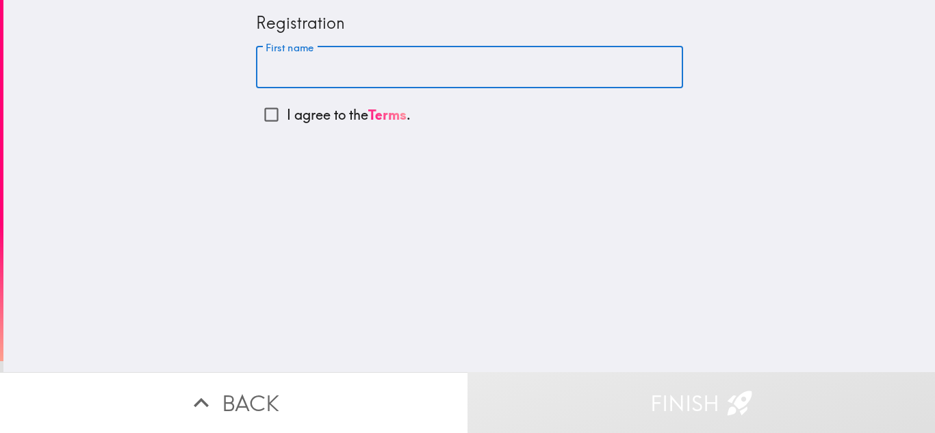
click at [316, 67] on input "First name" at bounding box center [469, 68] width 427 height 42
type input "[PERSON_NAME]"
click at [268, 114] on input "I agree to the Terms ." at bounding box center [271, 114] width 31 height 31
checkbox input "true"
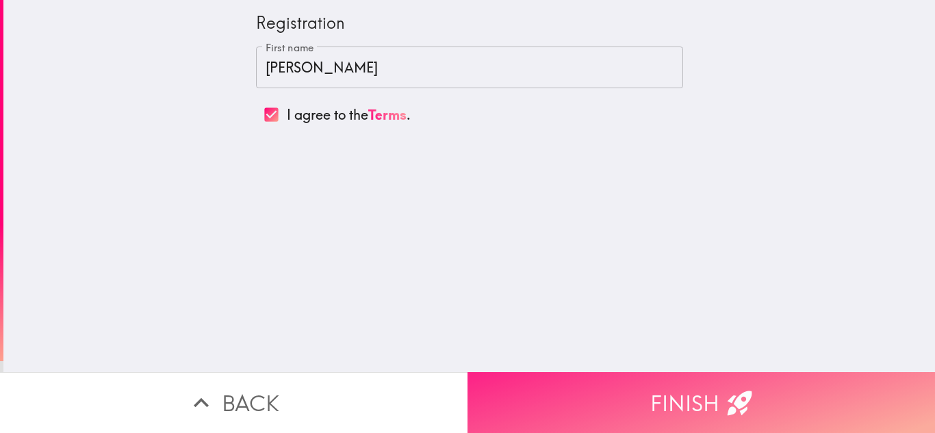
click at [655, 394] on button "Finish" at bounding box center [702, 403] width 468 height 61
